Goal: Task Accomplishment & Management: Use online tool/utility

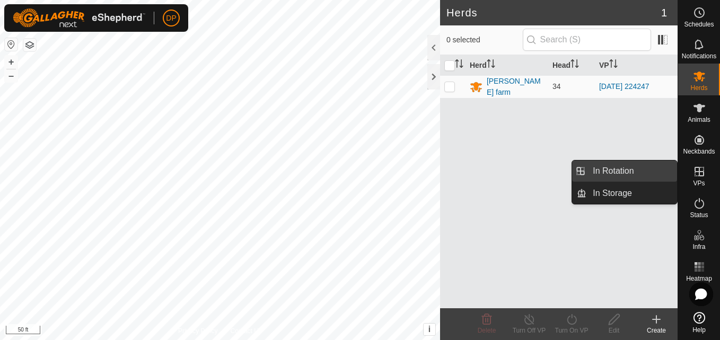
click at [653, 175] on link "In Rotation" at bounding box center [631, 171] width 91 height 21
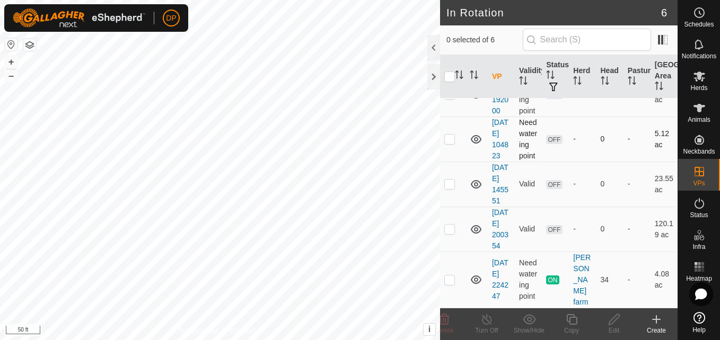
scroll to position [148, 0]
click at [449, 225] on p-checkbox at bounding box center [449, 229] width 11 height 8
checkbox input "true"
click at [614, 322] on icon at bounding box center [613, 319] width 13 height 13
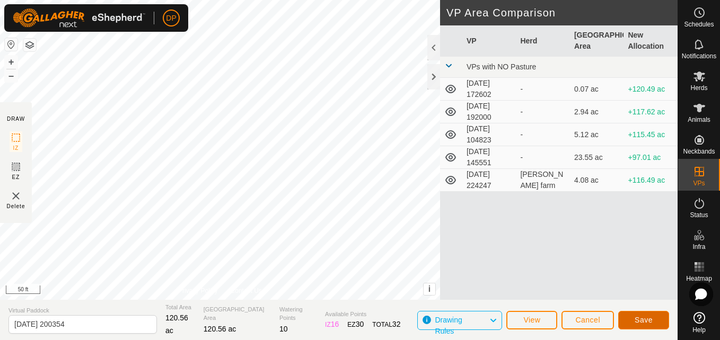
click at [638, 322] on span "Save" at bounding box center [643, 320] width 18 height 8
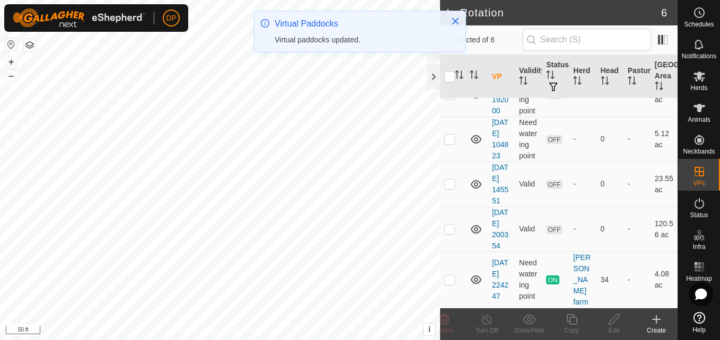
scroll to position [148, 0]
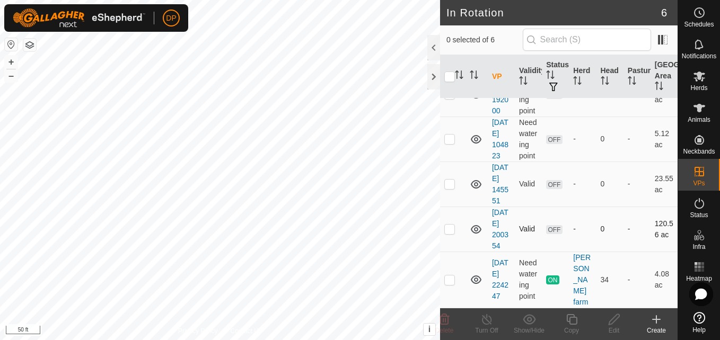
click at [450, 225] on p-checkbox at bounding box center [449, 229] width 11 height 8
checkbox input "true"
click at [698, 72] on icon at bounding box center [699, 77] width 12 height 10
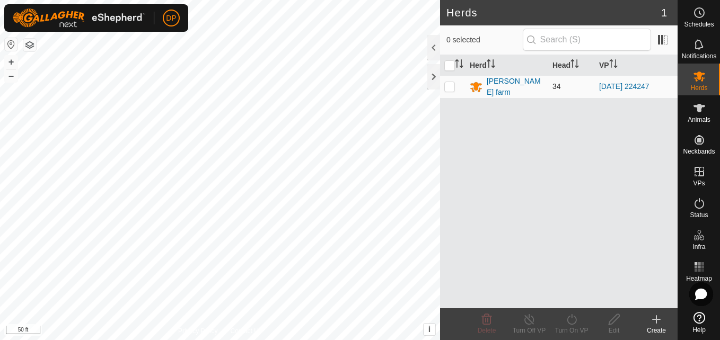
click at [450, 83] on p-checkbox at bounding box center [449, 86] width 11 height 8
checkbox input "true"
click at [572, 320] on icon at bounding box center [571, 319] width 13 height 13
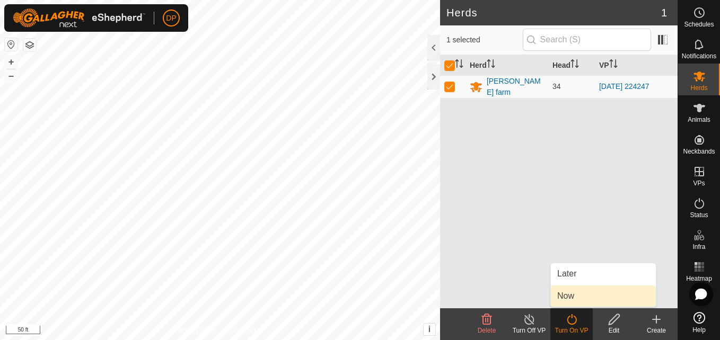
click at [580, 299] on link "Now" at bounding box center [603, 296] width 105 height 21
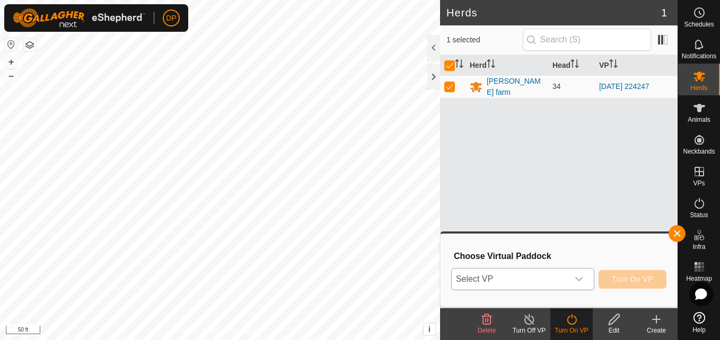
click at [580, 277] on icon "dropdown trigger" at bounding box center [578, 279] width 8 height 8
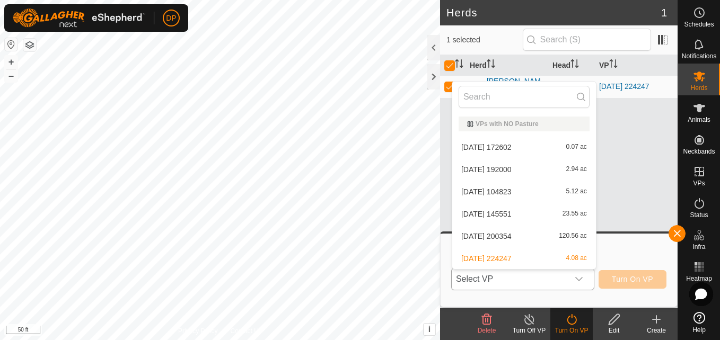
click at [572, 234] on li "2025-08-10 200354 120.56 ac" at bounding box center [524, 236] width 144 height 21
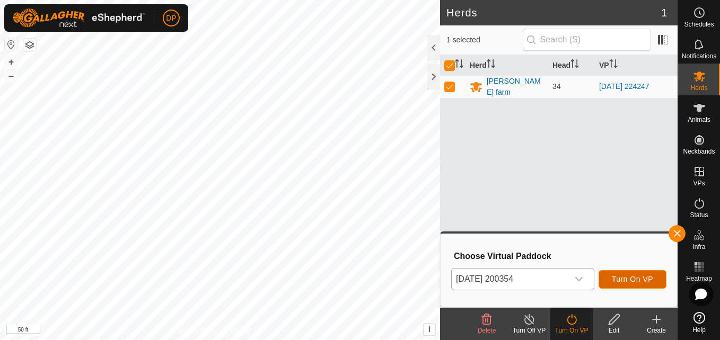
click at [654, 278] on button "Turn On VP" at bounding box center [632, 279] width 68 height 19
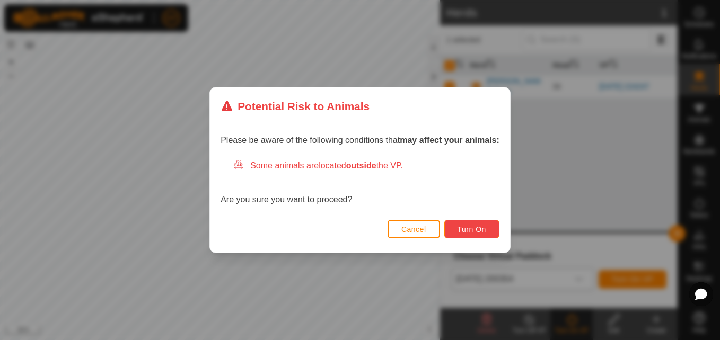
click at [472, 227] on span "Turn On" at bounding box center [471, 229] width 29 height 8
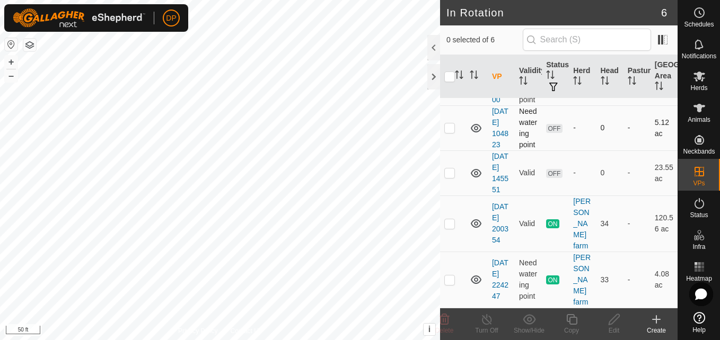
scroll to position [148, 0]
click at [446, 224] on p-checkbox at bounding box center [449, 223] width 11 height 8
checkbox input "true"
click at [486, 321] on icon at bounding box center [486, 319] width 13 height 13
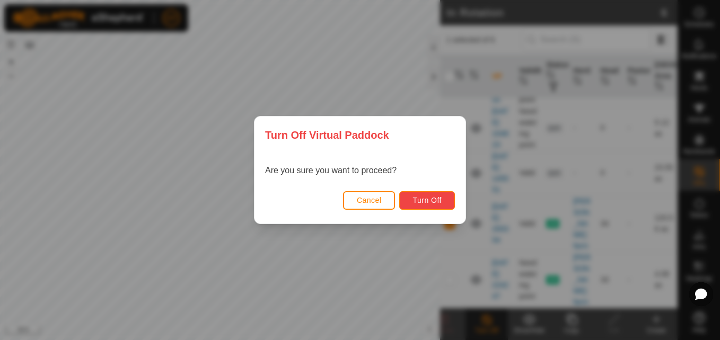
click at [422, 198] on span "Turn Off" at bounding box center [426, 200] width 29 height 8
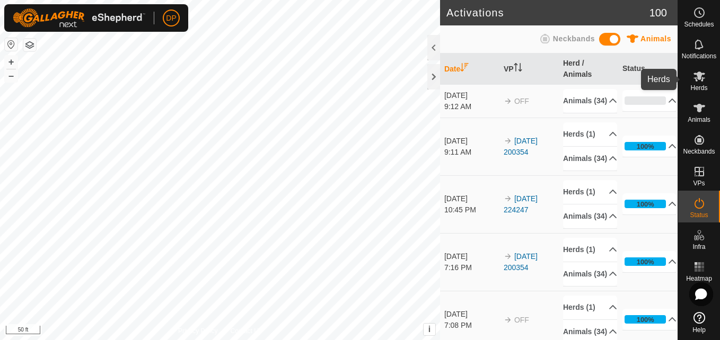
click at [698, 83] on es-mob-svg-icon at bounding box center [698, 76] width 19 height 17
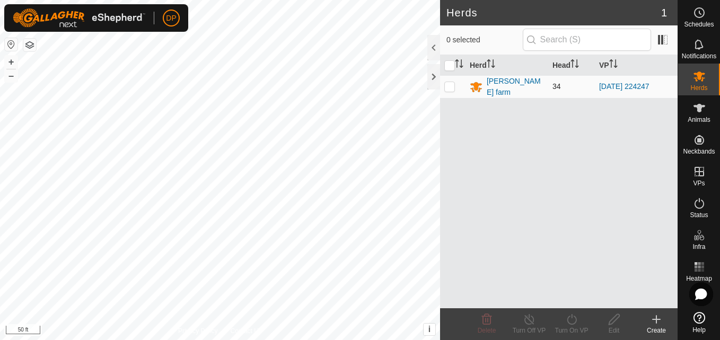
click at [449, 83] on p-checkbox at bounding box center [449, 86] width 11 height 8
checkbox input "true"
click at [616, 321] on icon at bounding box center [613, 319] width 13 height 13
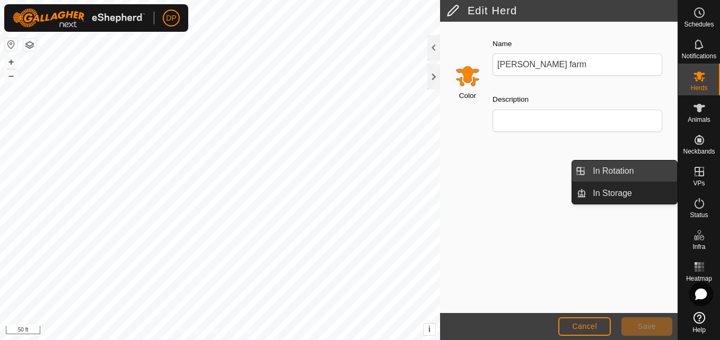
drag, startPoint x: 677, startPoint y: 171, endPoint x: 669, endPoint y: 169, distance: 7.6
click at [669, 169] on link "In Rotation" at bounding box center [631, 171] width 91 height 21
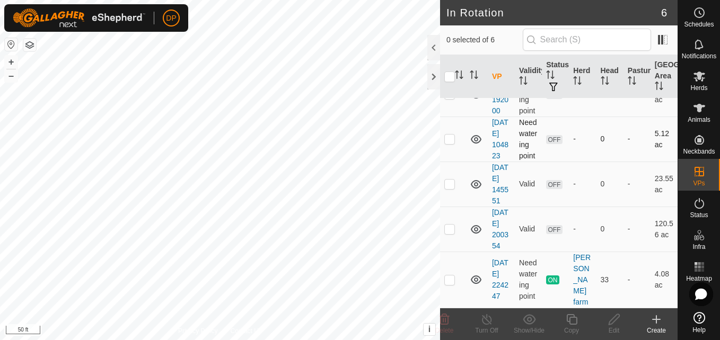
scroll to position [148, 0]
click at [448, 225] on p-checkbox at bounding box center [449, 229] width 11 height 8
checkbox input "true"
click at [611, 323] on icon at bounding box center [613, 319] width 13 height 13
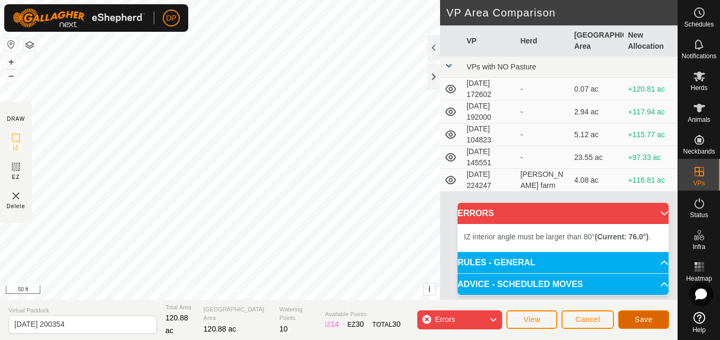
click at [649, 316] on span "Save" at bounding box center [643, 319] width 18 height 8
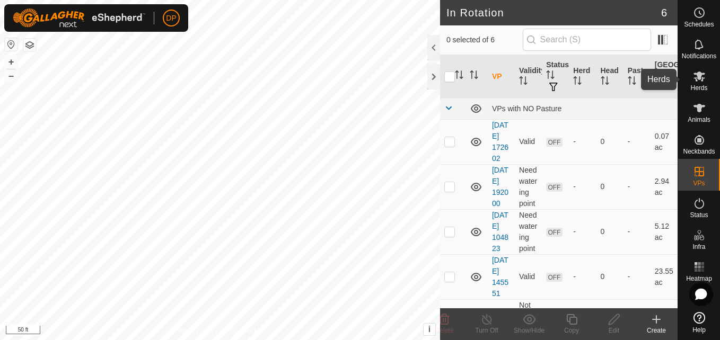
click at [696, 82] on icon at bounding box center [699, 76] width 13 height 13
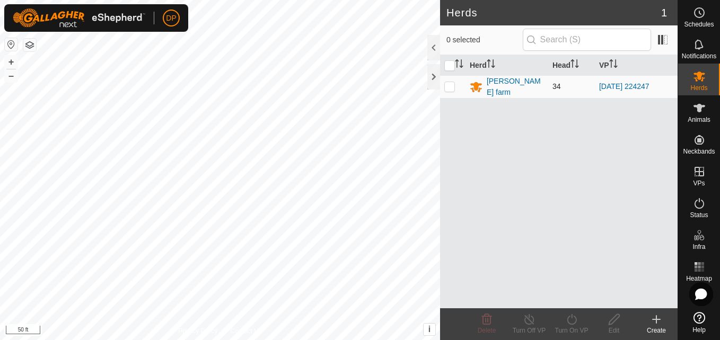
click at [446, 87] on p-checkbox at bounding box center [449, 86] width 11 height 8
checkbox input "true"
click at [571, 323] on icon at bounding box center [571, 319] width 13 height 13
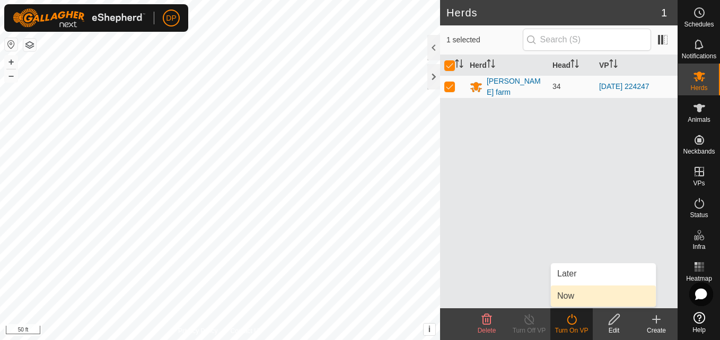
click at [578, 294] on link "Now" at bounding box center [603, 296] width 105 height 21
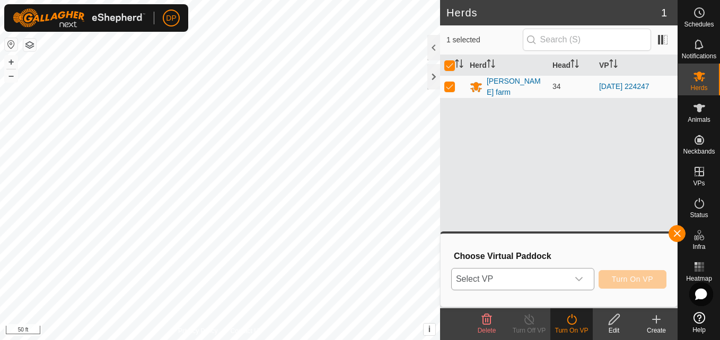
click at [582, 273] on div "dropdown trigger" at bounding box center [578, 279] width 21 height 21
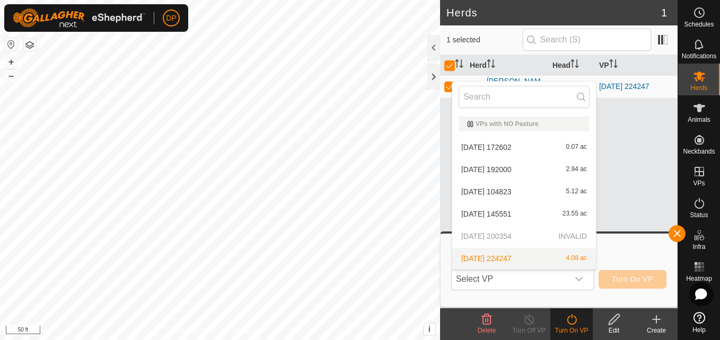
click at [635, 229] on div "Herd Head VP payne farm 34 2025-08-15 224247" at bounding box center [558, 181] width 237 height 253
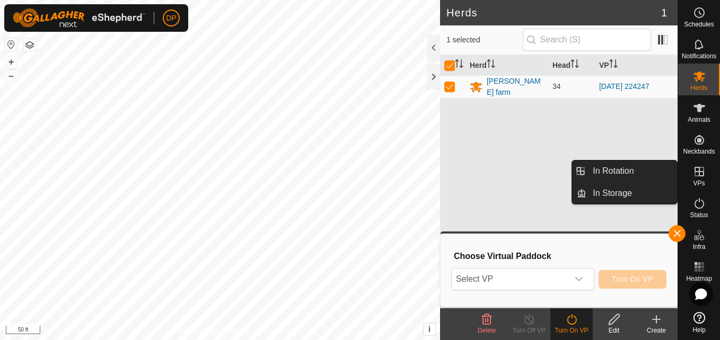
click at [690, 172] on es-virtualpaddocks-svg-icon at bounding box center [698, 171] width 19 height 17
click at [696, 171] on icon at bounding box center [699, 172] width 10 height 10
click at [613, 165] on link "In Rotation" at bounding box center [631, 171] width 91 height 21
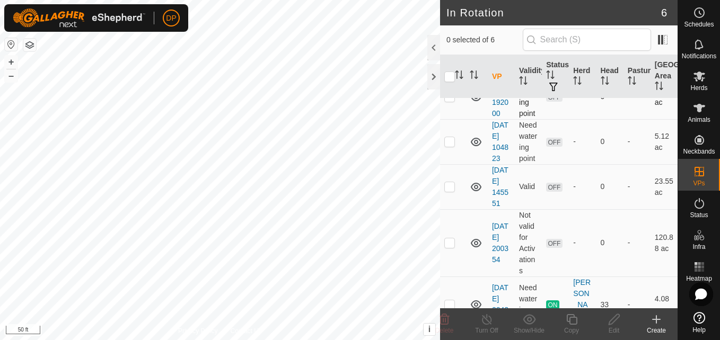
scroll to position [106, 0]
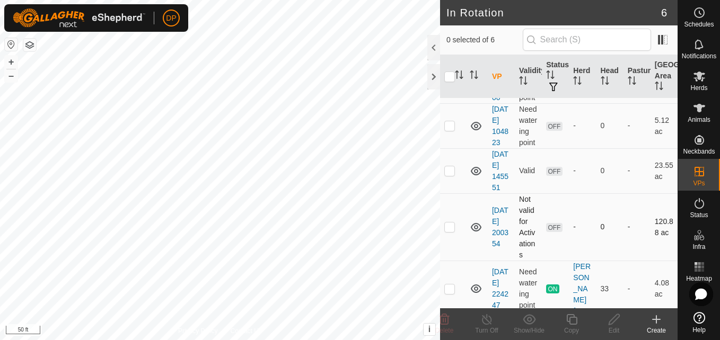
click at [450, 231] on p-checkbox at bounding box center [449, 227] width 11 height 8
checkbox input "true"
click at [609, 324] on icon at bounding box center [613, 319] width 11 height 11
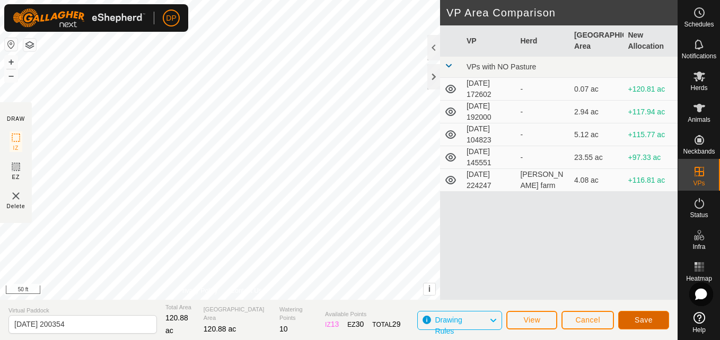
click at [642, 318] on span "Save" at bounding box center [643, 320] width 18 height 8
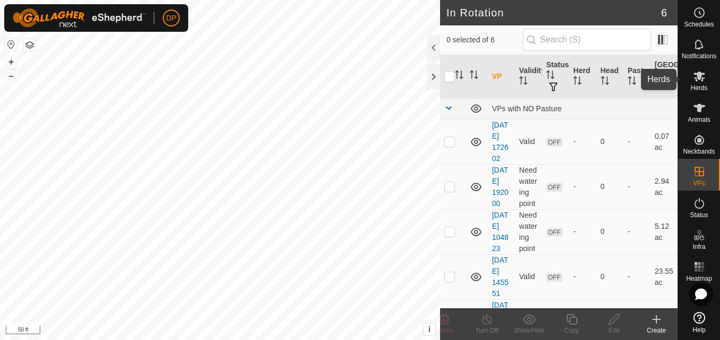
click at [695, 75] on icon at bounding box center [699, 77] width 12 height 10
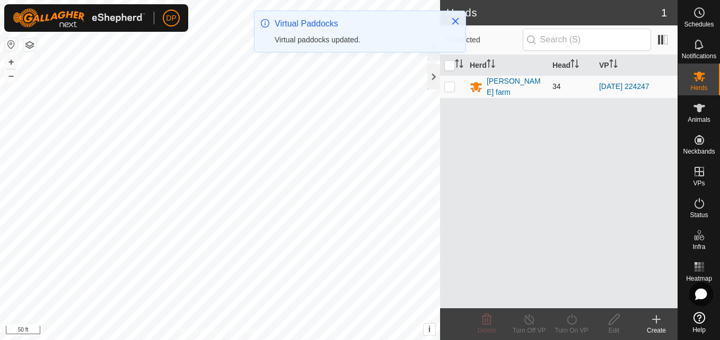
click at [444, 86] on p-checkbox at bounding box center [449, 86] width 11 height 8
checkbox input "true"
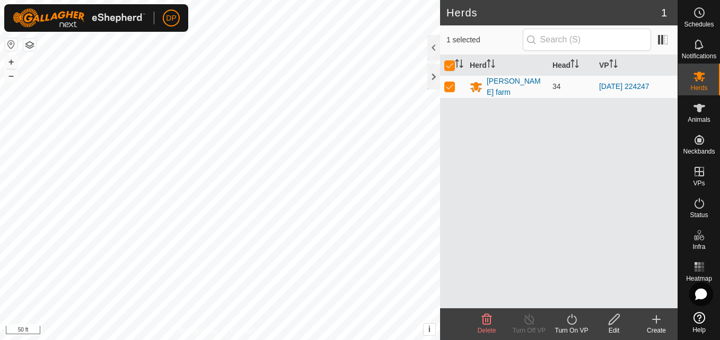
click at [568, 317] on icon at bounding box center [571, 319] width 10 height 11
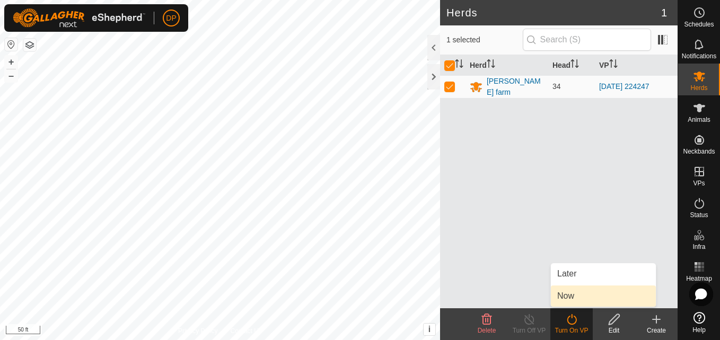
click at [578, 295] on link "Now" at bounding box center [603, 296] width 105 height 21
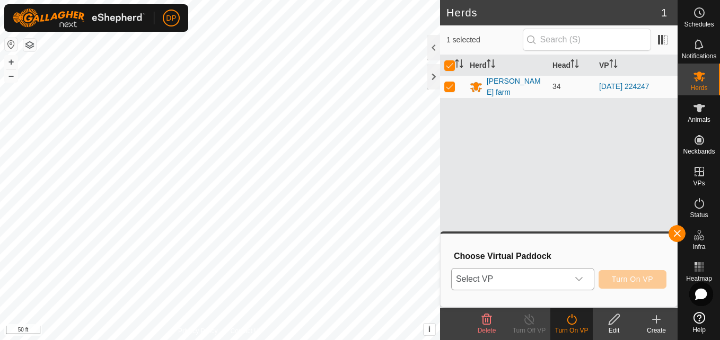
click at [571, 278] on div "dropdown trigger" at bounding box center [578, 279] width 21 height 21
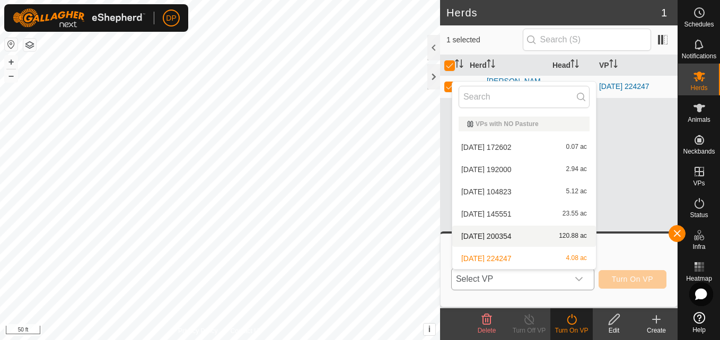
click at [552, 238] on li "2025-08-10 200354 120.88 ac" at bounding box center [524, 236] width 144 height 21
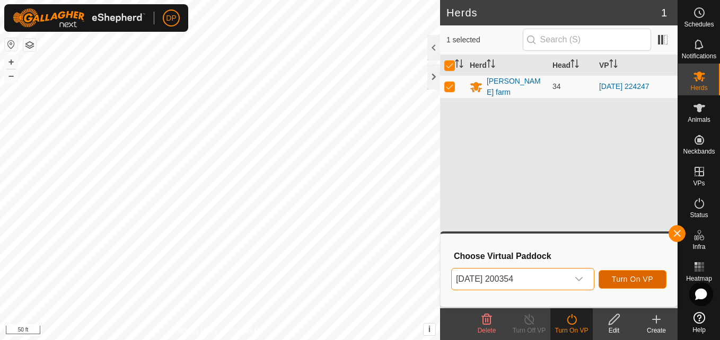
click at [620, 278] on span "Turn On VP" at bounding box center [631, 279] width 41 height 8
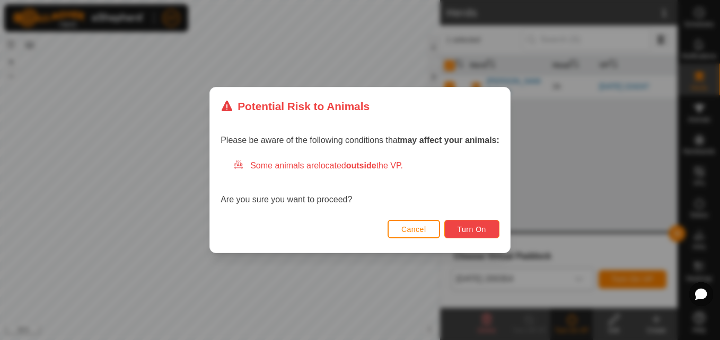
click at [474, 228] on span "Turn On" at bounding box center [471, 229] width 29 height 8
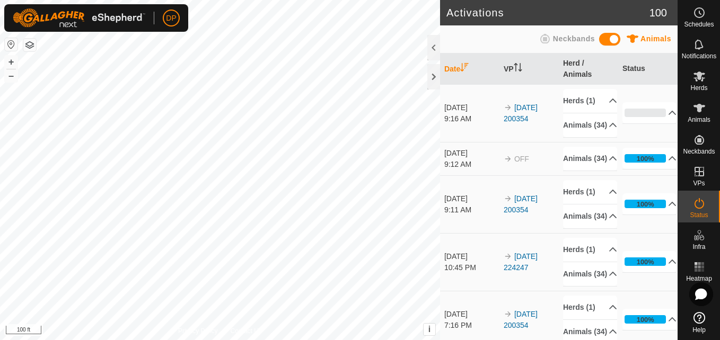
click at [212, 0] on html "DP Schedules Notifications Herds Animals Neckbands VPs Status Infra Heatmap Hel…" at bounding box center [360, 170] width 720 height 340
click at [271, 340] on html "DP Schedules Notifications Herds Animals Neckbands VPs Status Infra Heatmap Hel…" at bounding box center [360, 170] width 720 height 340
